Goal: Transaction & Acquisition: Purchase product/service

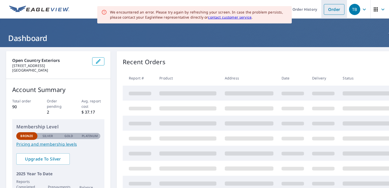
click at [337, 12] on link "Order" at bounding box center [334, 9] width 21 height 11
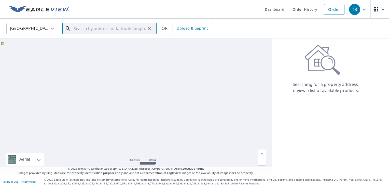
click at [91, 30] on input "text" at bounding box center [110, 28] width 73 height 14
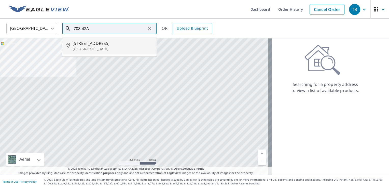
click at [96, 49] on p "[GEOGRAPHIC_DATA]" at bounding box center [113, 48] width 80 height 5
type input "[STREET_ADDRESS]"
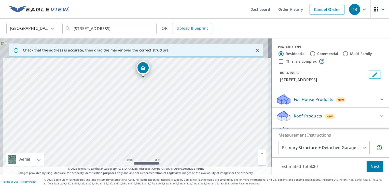
drag, startPoint x: 140, startPoint y: 101, endPoint x: 145, endPoint y: 147, distance: 45.6
click at [145, 147] on div "[STREET_ADDRESS]" at bounding box center [136, 106] width 272 height 137
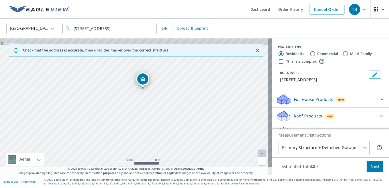
drag, startPoint x: 151, startPoint y: 102, endPoint x: 151, endPoint y: 132, distance: 30.1
click at [151, 132] on div "[STREET_ADDRESS]" at bounding box center [136, 106] width 272 height 137
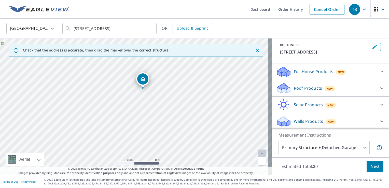
click at [365, 87] on div "Roof Products New" at bounding box center [326, 88] width 100 height 12
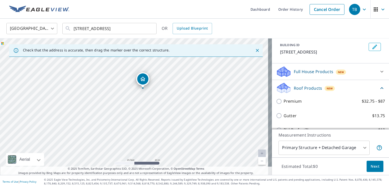
scroll to position [53, 0]
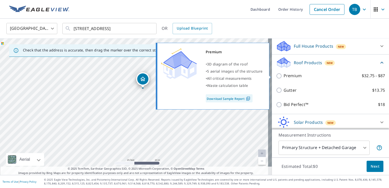
click at [276, 75] on input "Premium $32.75 - $87" at bounding box center [280, 76] width 8 height 6
checkbox input "true"
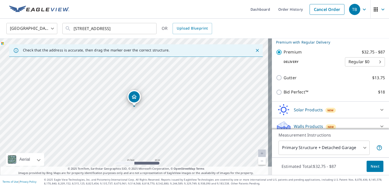
scroll to position [90, 0]
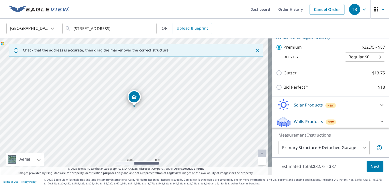
click at [354, 148] on body "TB TB Dashboard Order History Cancel Order TB [GEOGRAPHIC_DATA] [GEOGRAPHIC_DAT…" at bounding box center [194, 94] width 389 height 188
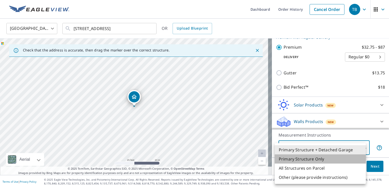
click at [335, 158] on li "Primary Structure Only" at bounding box center [320, 158] width 91 height 9
type input "2"
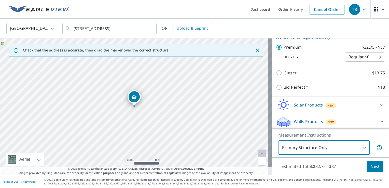
click at [373, 169] on span "Next" at bounding box center [375, 166] width 9 height 6
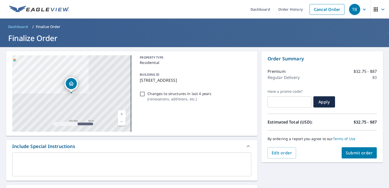
click at [361, 154] on span "Submit order" at bounding box center [359, 153] width 27 height 6
